Goal: Check status: Check status

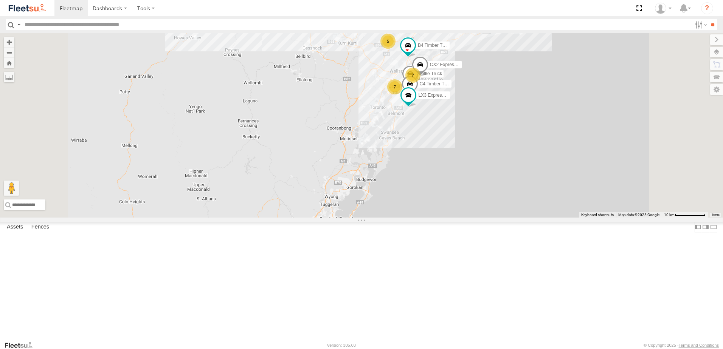
select select "**********"
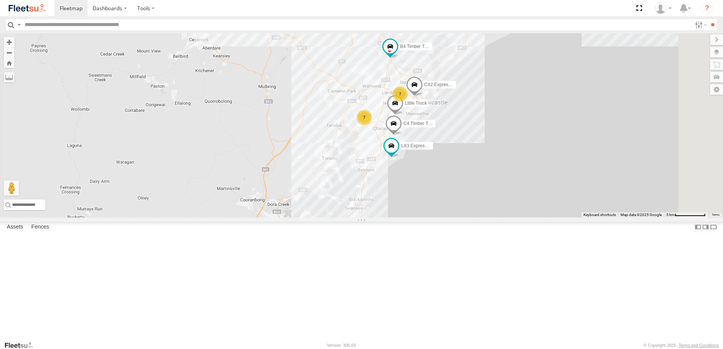
drag, startPoint x: 424, startPoint y: 112, endPoint x: 433, endPoint y: 199, distance: 87.5
click at [433, 198] on div "B4 Timber Truck B2 Timber Truck BX2 Express Ute B1 Timber Truck B5 Timber Truck…" at bounding box center [361, 125] width 723 height 185
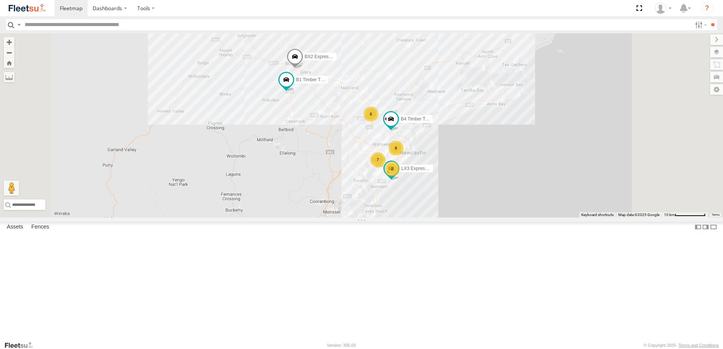
drag, startPoint x: 411, startPoint y: 240, endPoint x: 396, endPoint y: 214, distance: 30.7
click at [396, 214] on div "B4 Timber Truck B2 Timber Truck BX2 Express Ute B1 Timber Truck LX3 Express Ute…" at bounding box center [361, 125] width 723 height 185
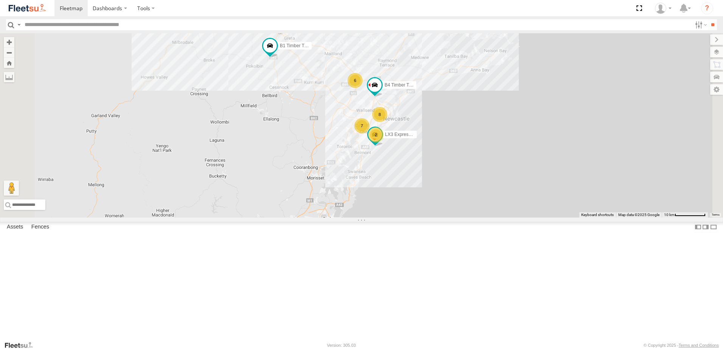
drag, startPoint x: 378, startPoint y: 243, endPoint x: 380, endPoint y: 212, distance: 30.7
click at [382, 211] on div "B4 Timber Truck B2 Timber Truck BX2 Express Ute B1 Timber Truck LX3 Express Ute…" at bounding box center [361, 125] width 723 height 185
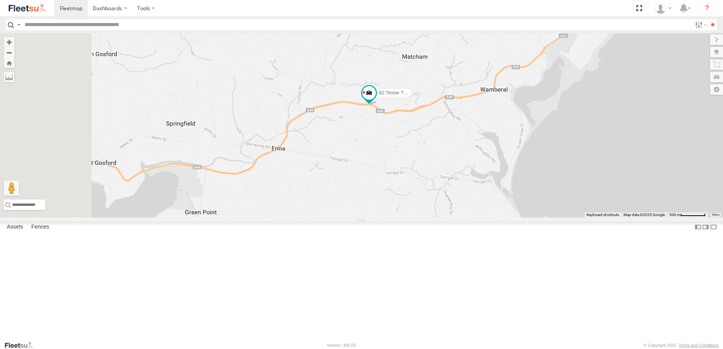
drag, startPoint x: 334, startPoint y: 237, endPoint x: 415, endPoint y: 211, distance: 85.3
click at [415, 211] on div "B4 Timber Truck B2 Timber Truck BX2 Express Ute B1 Timber Truck LX3 Express Ute" at bounding box center [361, 125] width 723 height 185
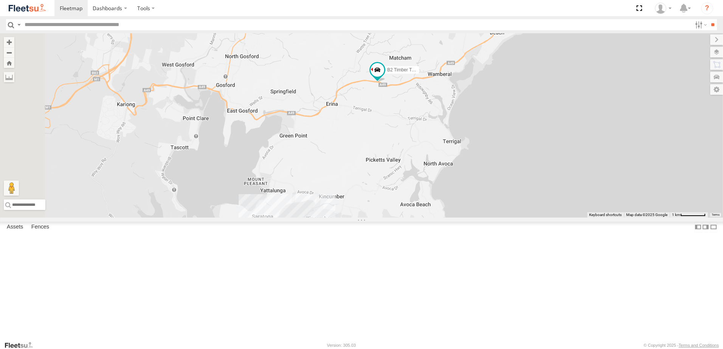
drag, startPoint x: 453, startPoint y: 226, endPoint x: 454, endPoint y: 217, distance: 8.7
click at [454, 217] on div "B4 Timber Truck B2 Timber Truck BX2 Express Ute B1 Timber Truck LX3 Express Ute" at bounding box center [361, 125] width 723 height 185
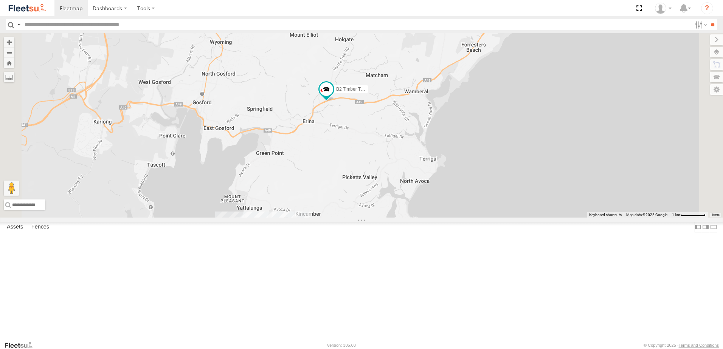
drag, startPoint x: 355, startPoint y: 203, endPoint x: 417, endPoint y: 203, distance: 62.4
click at [417, 203] on div "B4 Timber Truck B2 Timber Truck BX2 Express Ute B1 Timber Truck LX3 Express Ute" at bounding box center [361, 125] width 723 height 185
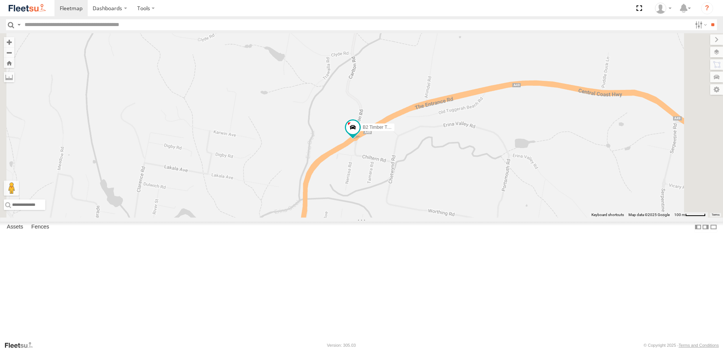
drag, startPoint x: 477, startPoint y: 150, endPoint x: 468, endPoint y: 181, distance: 32.1
click at [468, 181] on div "B4 Timber Truck B2 Timber Truck BX2 Express Ute B1 Timber Truck LX3 Express Ute" at bounding box center [361, 125] width 723 height 185
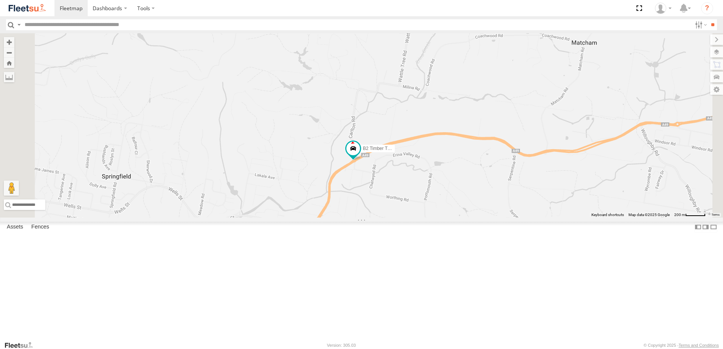
drag, startPoint x: 482, startPoint y: 175, endPoint x: 473, endPoint y: 202, distance: 28.0
click at [473, 200] on div "B4 Timber Truck B2 Timber Truck BX2 Express Ute B1 Timber Truck LX3 Express Ute" at bounding box center [361, 125] width 723 height 185
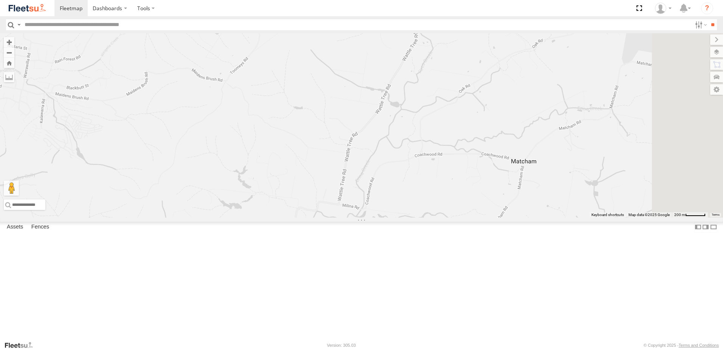
drag, startPoint x: 473, startPoint y: 214, endPoint x: 447, endPoint y: 258, distance: 51.0
click at [447, 218] on div "B4 Timber Truck B2 Timber Truck BX2 Express Ute B1 Timber Truck LX3 Express Ute" at bounding box center [361, 125] width 723 height 185
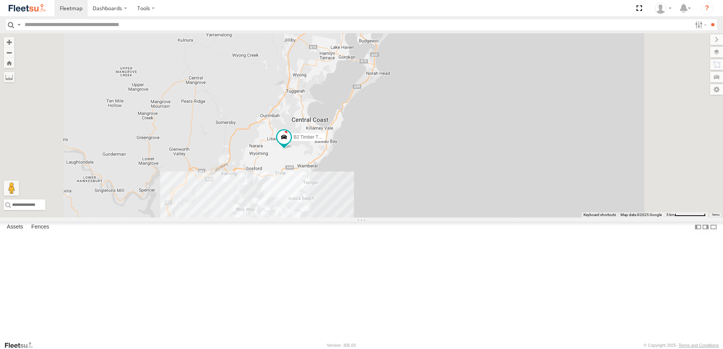
click at [478, 218] on div "B2 Timber Truck" at bounding box center [361, 125] width 723 height 185
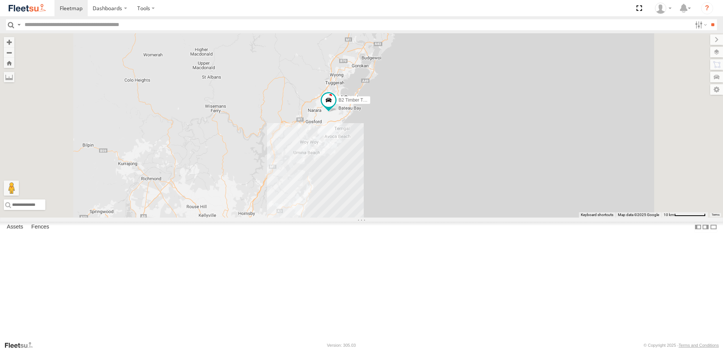
drag, startPoint x: 387, startPoint y: 282, endPoint x: 408, endPoint y: 227, distance: 58.2
click at [408, 218] on div "B2 Timber Truck B4 Timber Truck 5 9 8 LX3 Express Ute" at bounding box center [361, 125] width 723 height 185
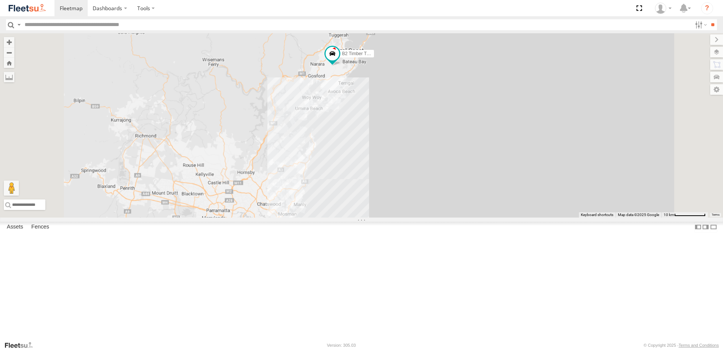
drag, startPoint x: 402, startPoint y: 275, endPoint x: 410, endPoint y: 231, distance: 44.3
click at [409, 218] on div "B2 Timber Truck B4 Timber Truck LX3 Express Ute" at bounding box center [361, 125] width 723 height 185
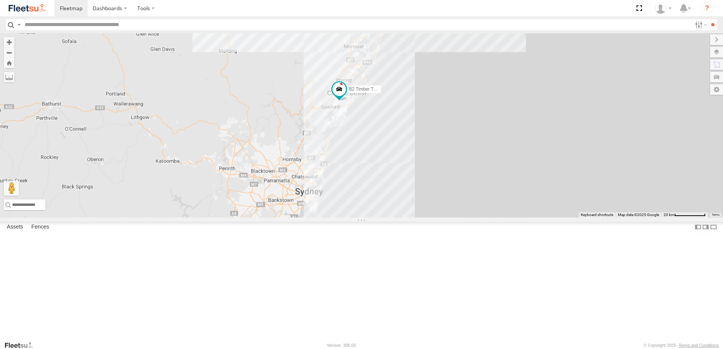
drag, startPoint x: 493, startPoint y: 211, endPoint x: 471, endPoint y: 276, distance: 69.0
click at [471, 218] on div "B2 Timber Truck B4 Timber Truck LX3 Express Ute" at bounding box center [361, 125] width 723 height 185
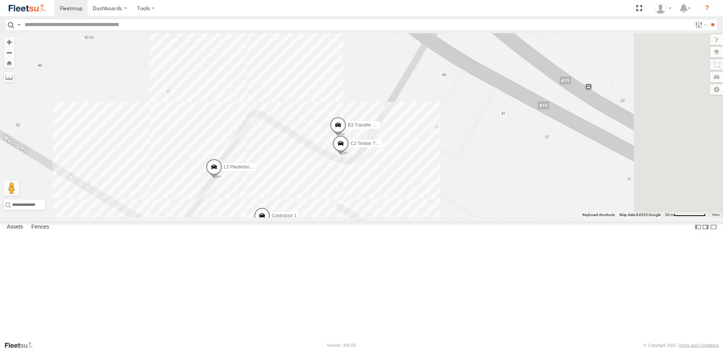
drag, startPoint x: 524, startPoint y: 176, endPoint x: 477, endPoint y: 236, distance: 76.5
click at [477, 218] on div "B2 Timber Truck B4 Timber Truck B5 Timber Truck CX2 Express Ute BX3 Express Ute…" at bounding box center [361, 125] width 723 height 185
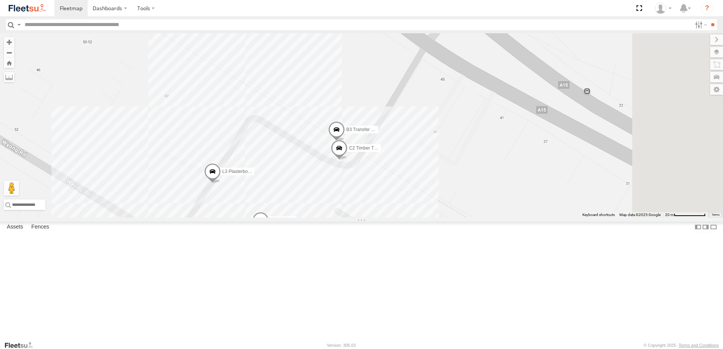
click at [345, 142] on span at bounding box center [336, 132] width 17 height 20
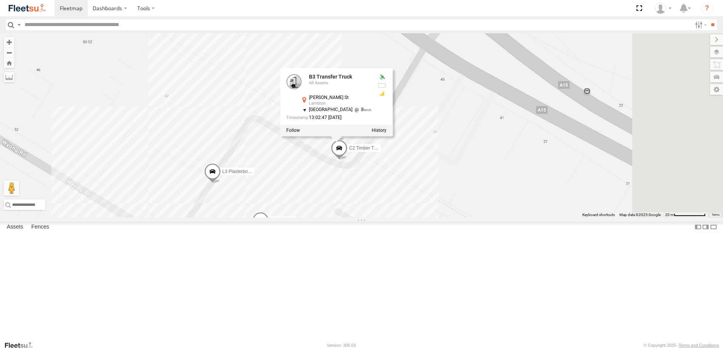
click at [533, 218] on div "B2 Timber Truck B4 Timber Truck B5 Timber Truck CX2 Express Ute BX3 Express Ute…" at bounding box center [361, 125] width 723 height 185
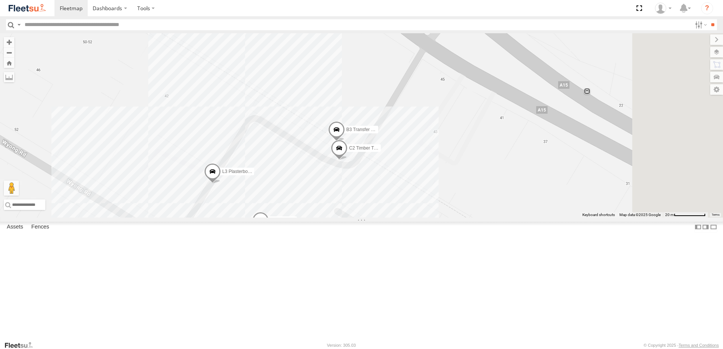
click at [345, 142] on span at bounding box center [336, 132] width 17 height 20
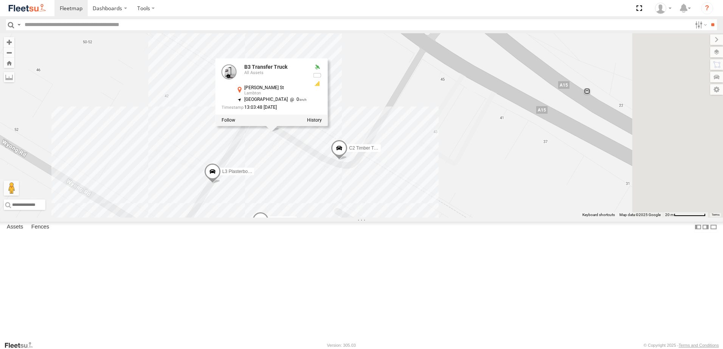
click at [461, 188] on div "B2 Timber Truck B4 Timber Truck B5 Timber Truck CX2 Express Ute BX3 Express Ute…" at bounding box center [361, 125] width 723 height 185
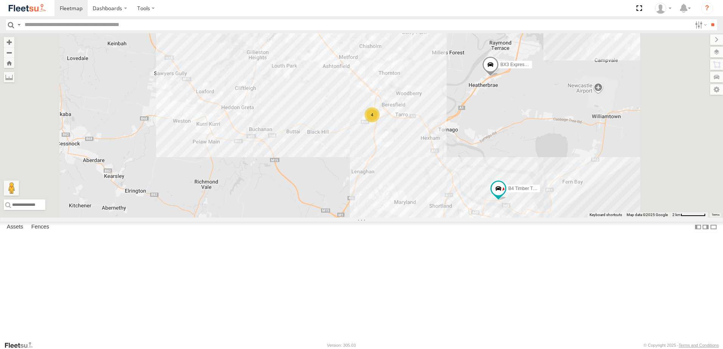
drag, startPoint x: 507, startPoint y: 199, endPoint x: 504, endPoint y: 208, distance: 9.2
click at [507, 205] on div "B4 Timber Truck CX4 Express Ute B2 Timber Truck CX3 Express Ute CX2 Express Ute…" at bounding box center [361, 125] width 723 height 185
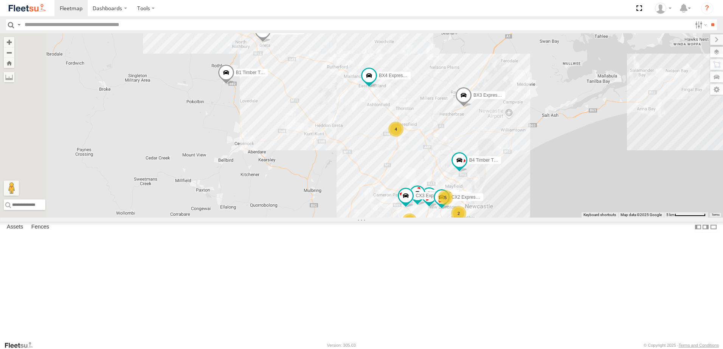
drag, startPoint x: 359, startPoint y: 175, endPoint x: 364, endPoint y: 199, distance: 24.0
click at [362, 201] on div "B4 Timber Truck CX4 Express Ute B2 Timber Truck CX3 Express Ute CX2 Express Ute…" at bounding box center [361, 125] width 723 height 185
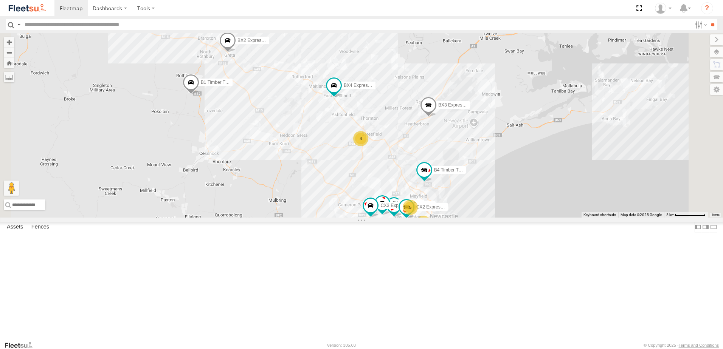
drag, startPoint x: 388, startPoint y: 183, endPoint x: 333, endPoint y: 166, distance: 56.9
click at [333, 166] on div "B4 Timber Truck CX4 Express Ute B2 Timber Truck CX3 Express Ute CX2 Express Ute…" at bounding box center [361, 125] width 723 height 185
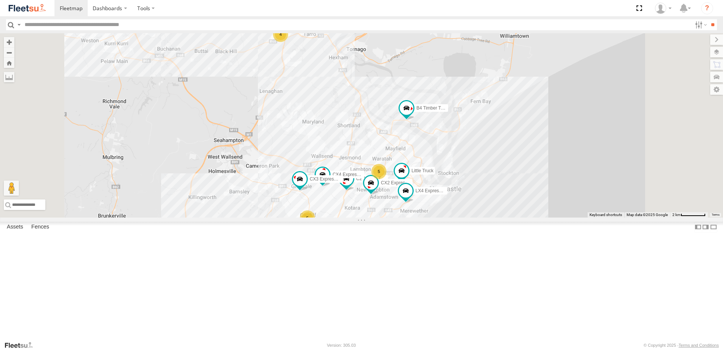
drag, startPoint x: 387, startPoint y: 202, endPoint x: 385, endPoint y: 182, distance: 20.5
click at [404, 166] on div "B4 Timber Truck CX4 Express Ute B2 Timber Truck CX3 Express Ute CX2 Express Ute…" at bounding box center [361, 125] width 723 height 185
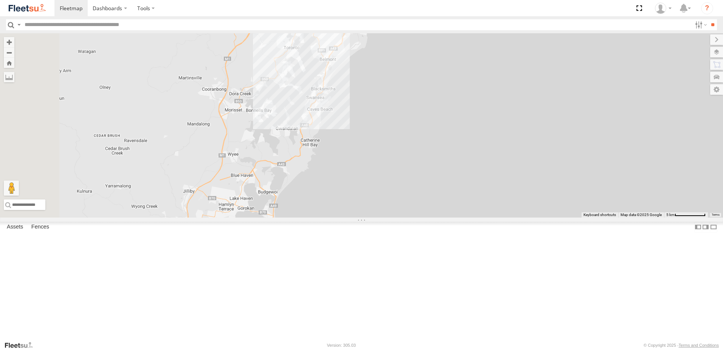
drag, startPoint x: 330, startPoint y: 186, endPoint x: 335, endPoint y: 141, distance: 44.5
click at [335, 141] on div "B4 Timber Truck CX4 Express Ute B2 Timber Truck CX3 Express Ute CX2 Express Ute…" at bounding box center [361, 125] width 723 height 185
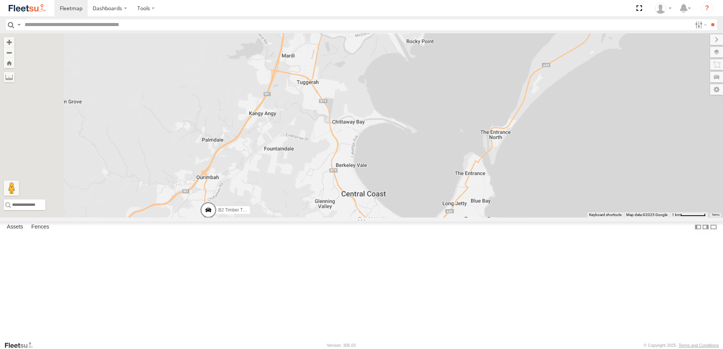
drag, startPoint x: 286, startPoint y: 281, endPoint x: 312, endPoint y: 206, distance: 78.9
click at [313, 182] on div "B4 Timber Truck CX4 Express Ute B2 Timber Truck CX3 Express Ute CX2 Express Ute…" at bounding box center [361, 125] width 723 height 185
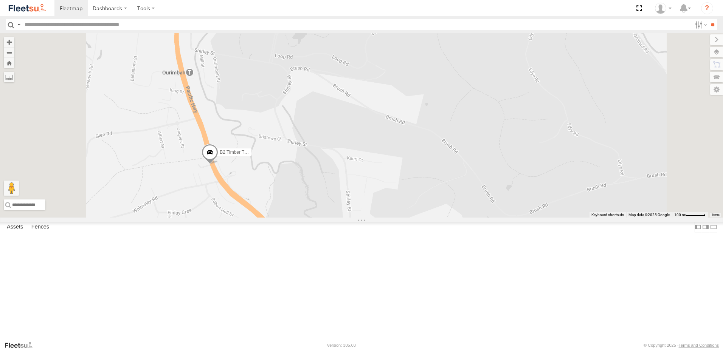
click at [218, 165] on span at bounding box center [210, 154] width 17 height 20
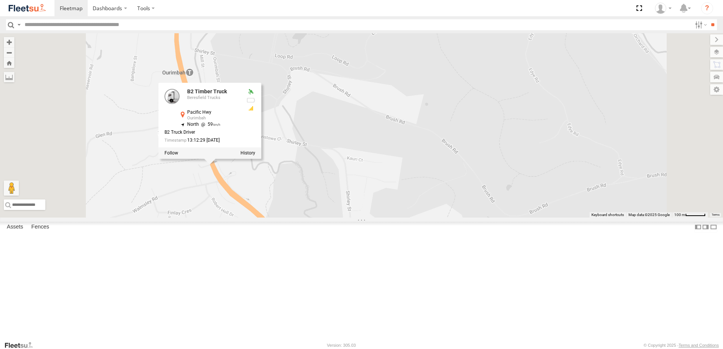
click at [449, 215] on div "B4 Timber Truck CX4 Express Ute B2 Timber Truck CX3 Express Ute CX2 Express Ute…" at bounding box center [361, 125] width 723 height 185
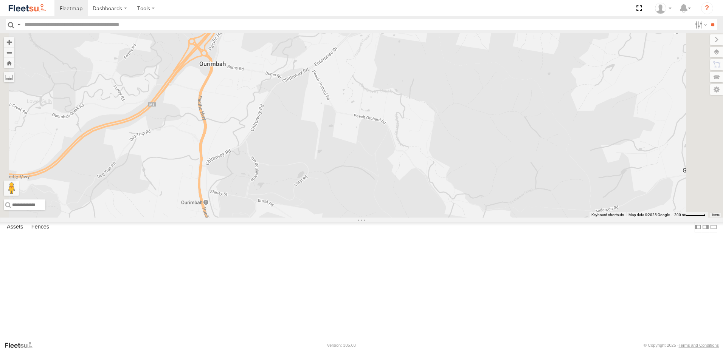
drag, startPoint x: 292, startPoint y: 108, endPoint x: 327, endPoint y: 244, distance: 140.3
click at [327, 218] on div "B4 Timber Truck CX4 Express Ute B2 Timber Truck CX3 Express Ute CX2 Express Ute…" at bounding box center [361, 125] width 723 height 185
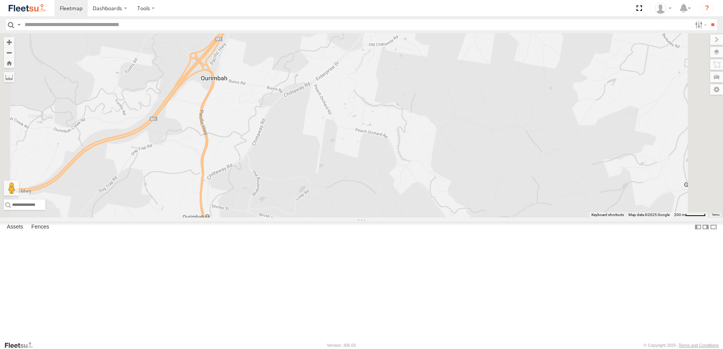
drag, startPoint x: 327, startPoint y: 166, endPoint x: 331, endPoint y: 184, distance: 18.5
click at [331, 184] on div "B4 Timber Truck CX4 Express Ute B2 Timber Truck CX3 Express Ute CX2 Express Ute…" at bounding box center [361, 125] width 723 height 185
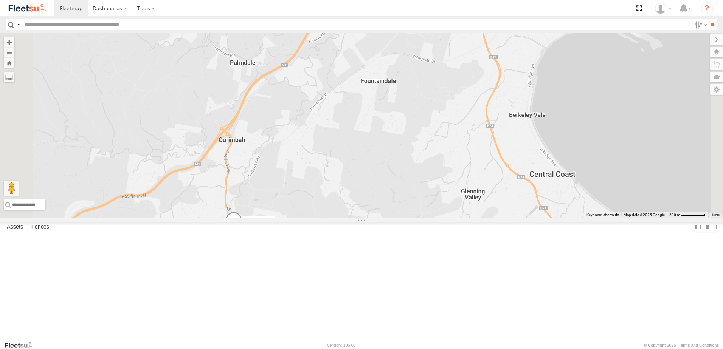
click at [242, 232] on span at bounding box center [233, 222] width 17 height 20
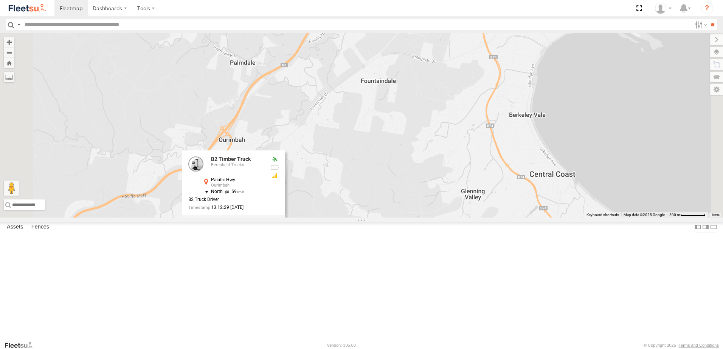
click at [279, 223] on label at bounding box center [271, 220] width 15 height 5
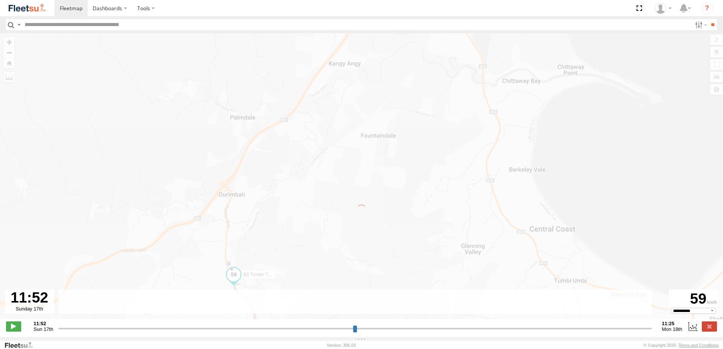
type input "**********"
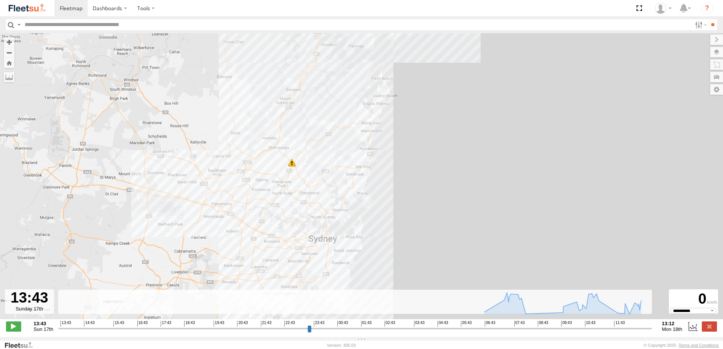
drag, startPoint x: 388, startPoint y: 149, endPoint x: 368, endPoint y: 231, distance: 84.5
click at [368, 230] on div "B2 Timber Truck 05:46 Mon 10:38 Mon 11:35 Mon" at bounding box center [361, 180] width 723 height 294
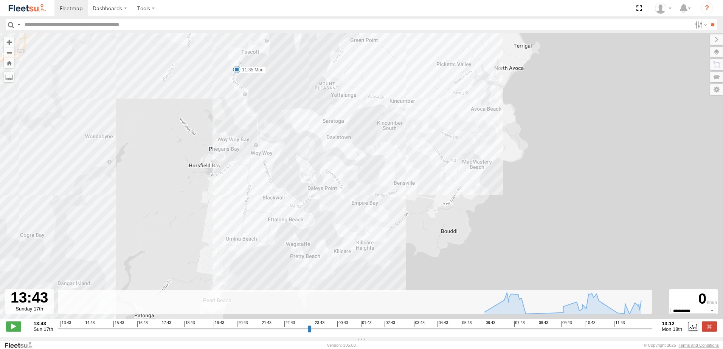
drag, startPoint x: 415, startPoint y: 113, endPoint x: 379, endPoint y: 200, distance: 94.1
click at [380, 199] on div "B2 Timber Truck 05:46 Mon 10:38 Mon 11:35 Mon" at bounding box center [361, 180] width 723 height 294
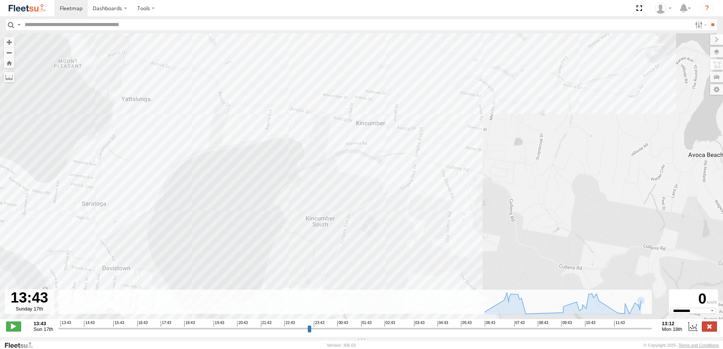
click at [708, 330] on label at bounding box center [709, 327] width 15 height 10
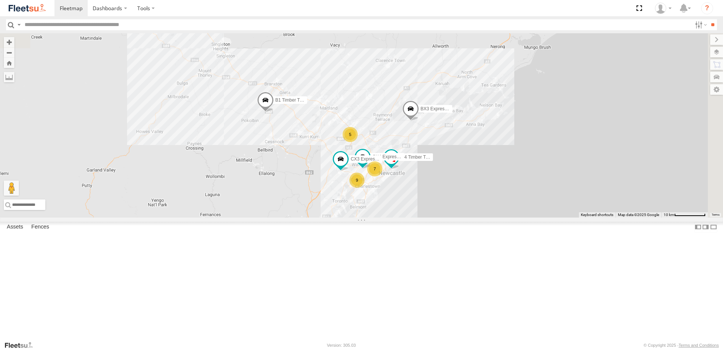
drag, startPoint x: 528, startPoint y: 136, endPoint x: 448, endPoint y: 267, distance: 153.1
click at [448, 218] on div "B2 Timber Truck B4 Timber Truck 5 7 CX4 Express Ute 9 CX3 Express Ute BX3 Expre…" at bounding box center [361, 125] width 723 height 185
